Goal: Find specific page/section: Find specific page/section

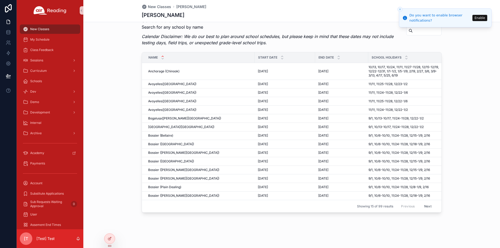
scroll to position [0, 4]
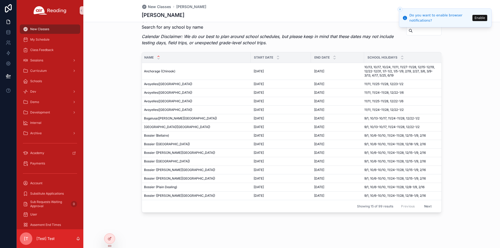
click at [111, 227] on icon at bounding box center [110, 228] width 4 height 4
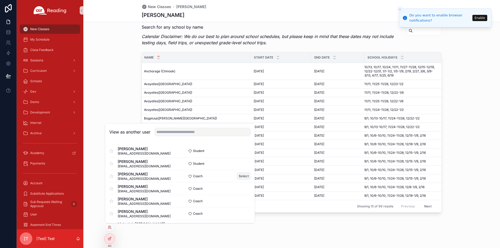
click at [239, 175] on button "Select" at bounding box center [244, 176] width 14 height 8
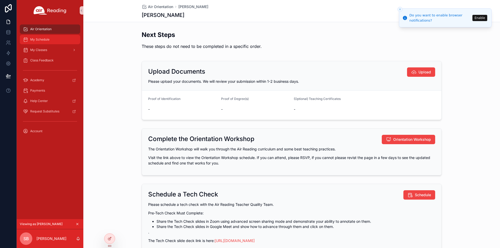
click at [43, 41] on span "My Schedule" at bounding box center [39, 39] width 19 height 4
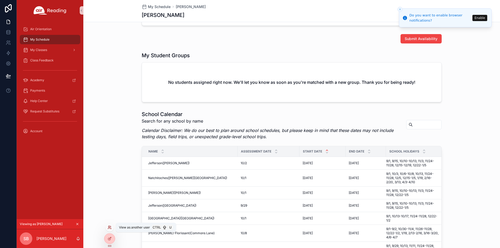
click at [109, 229] on icon at bounding box center [110, 228] width 4 height 4
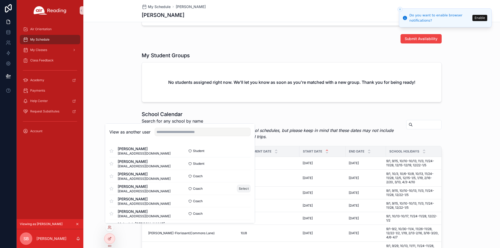
click at [241, 188] on button "Select" at bounding box center [244, 189] width 14 height 8
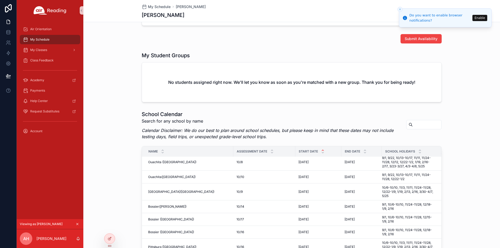
scroll to position [469, 0]
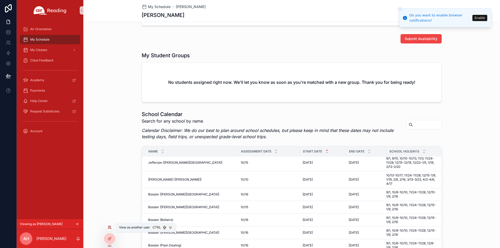
click at [110, 228] on icon at bounding box center [110, 228] width 4 height 4
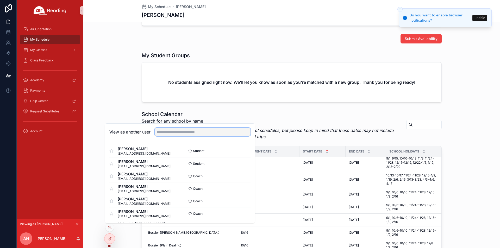
click at [169, 130] on input "text" at bounding box center [203, 132] width 96 height 8
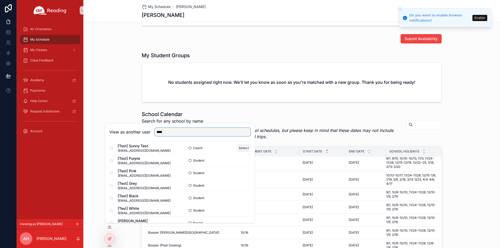
type input "****"
click at [237, 148] on button "Select" at bounding box center [244, 148] width 14 height 8
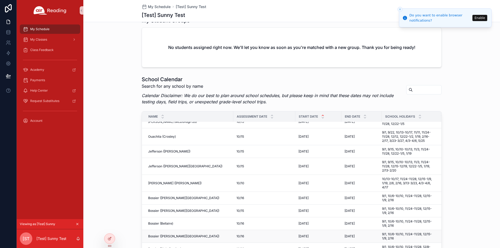
scroll to position [469, 0]
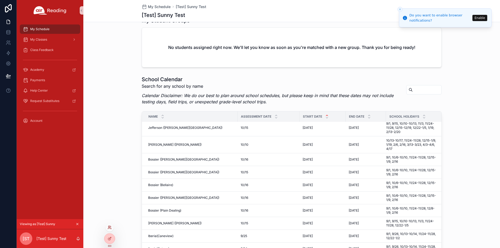
click at [109, 229] on icon at bounding box center [110, 228] width 4 height 4
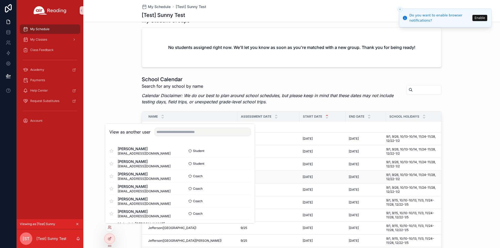
scroll to position [781, 0]
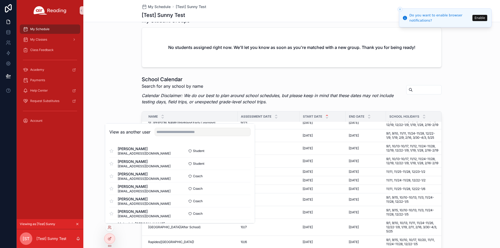
click at [456, 112] on div "School Calendar Search for any school by name Calendar Disclaimer: We do our be…" at bounding box center [291, 187] width 417 height 226
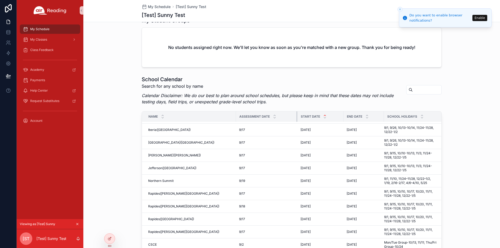
scroll to position [1292, 0]
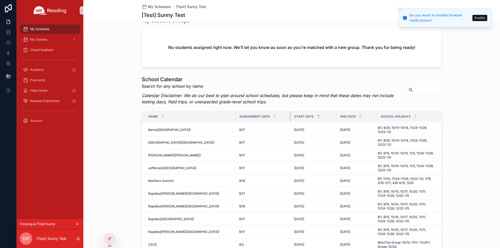
drag, startPoint x: 292, startPoint y: 117, endPoint x: 285, endPoint y: 118, distance: 7.2
click at [290, 118] on div "scrollable content" at bounding box center [291, 116] width 2 height 10
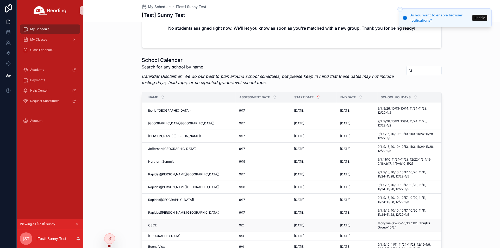
scroll to position [276, 0]
